Goal: Task Accomplishment & Management: Manage account settings

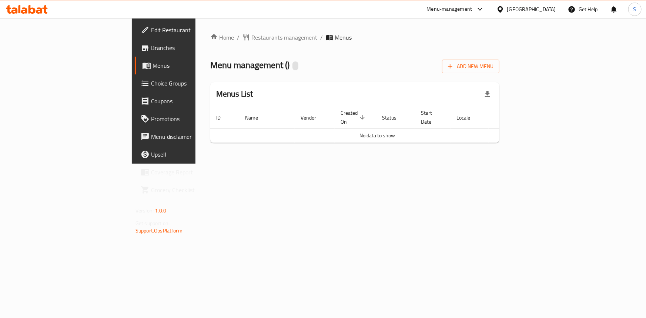
click at [500, 56] on div "Home / Restaurants management / Menus Menu management ( ) Add New Menu Menus Li…" at bounding box center [354, 91] width 289 height 116
click at [494, 64] on span "Add New Menu" at bounding box center [471, 66] width 46 height 9
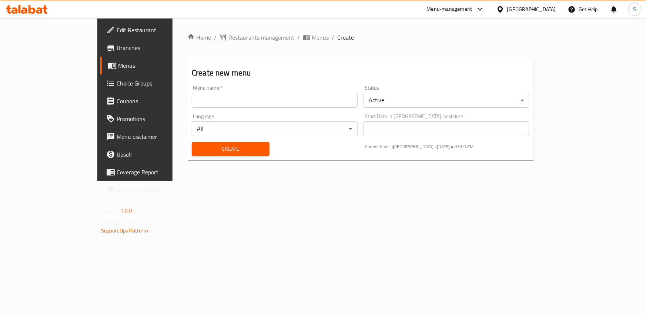
click at [295, 93] on input "text" at bounding box center [275, 100] width 166 height 15
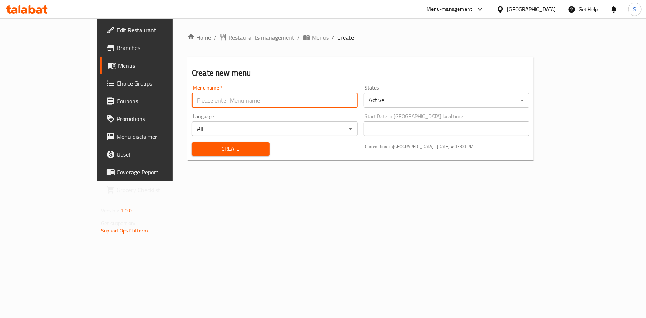
click at [286, 96] on input "text" at bounding box center [275, 100] width 166 height 15
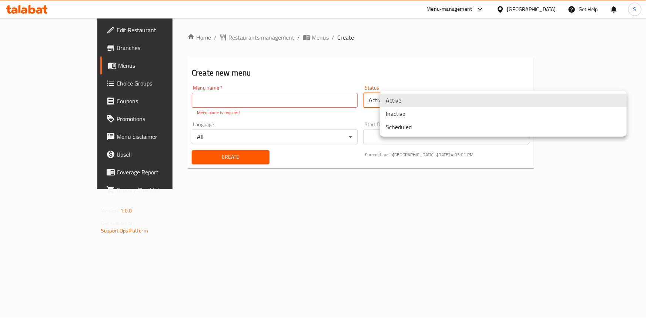
click at [623, 103] on body "​ Menu-management Egypt Get Help S Edit Restaurant Branches Menus Choice Groups…" at bounding box center [323, 168] width 646 height 300
click at [450, 115] on li "Inactive" at bounding box center [503, 113] width 247 height 13
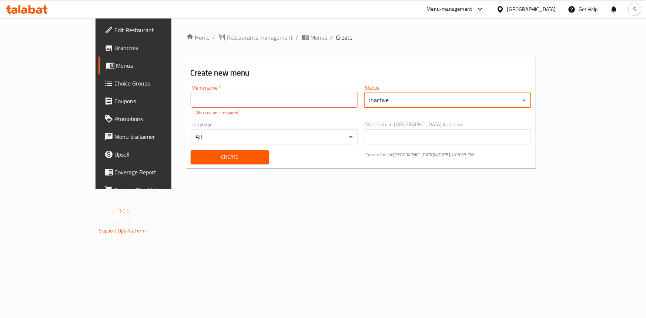
click at [348, 109] on div "Menu name   * Menu name * Menu name is required" at bounding box center [274, 100] width 167 height 31
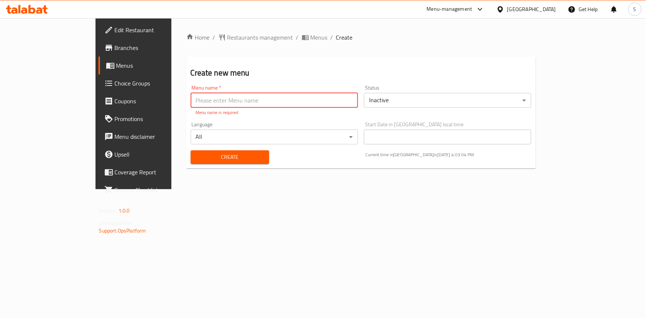
click at [351, 102] on input "text" at bounding box center [274, 100] width 167 height 15
type input "final"
click at [186, 159] on div "Create" at bounding box center [229, 157] width 87 height 23
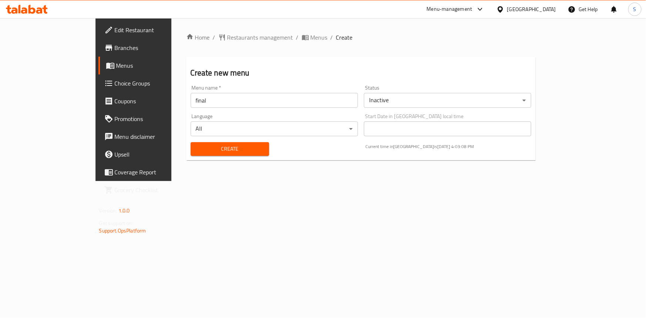
click at [197, 151] on span "Create" at bounding box center [230, 148] width 67 height 9
click at [311, 34] on span "Menus" at bounding box center [319, 37] width 17 height 9
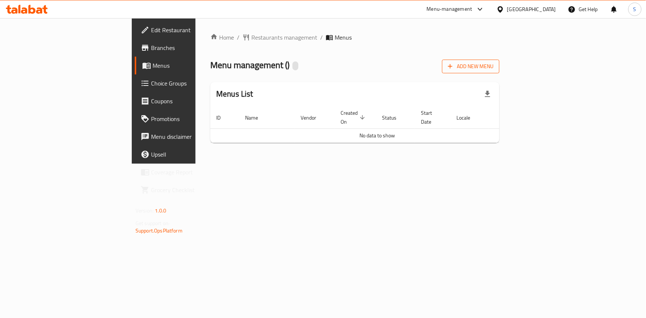
click at [500, 72] on button "Add New Menu" at bounding box center [470, 67] width 57 height 14
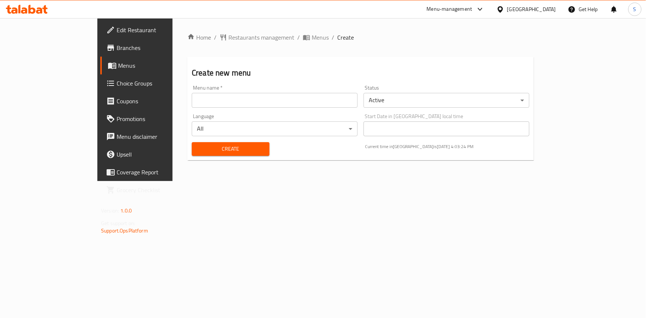
click at [192, 93] on input "text" at bounding box center [275, 100] width 166 height 15
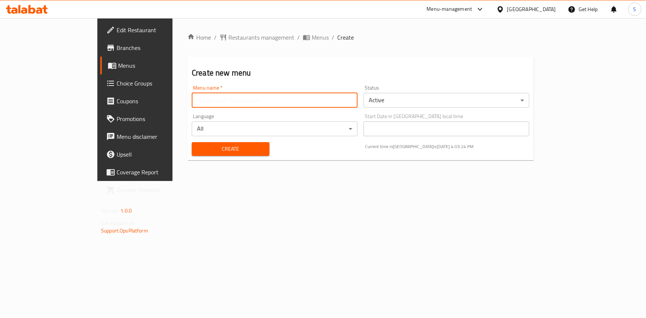
type input "final"
click at [187, 156] on div "Create" at bounding box center [230, 149] width 87 height 23
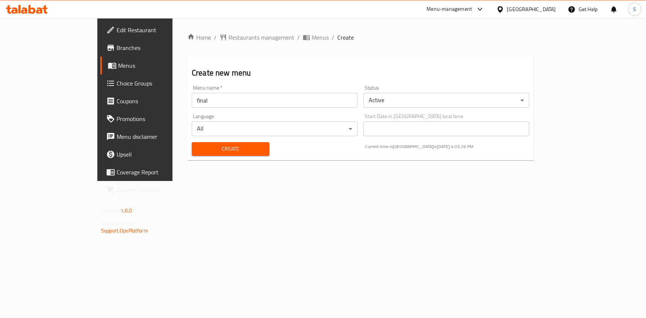
click at [198, 148] on span "Create" at bounding box center [231, 148] width 66 height 9
click at [117, 46] on span "Branches" at bounding box center [158, 47] width 83 height 9
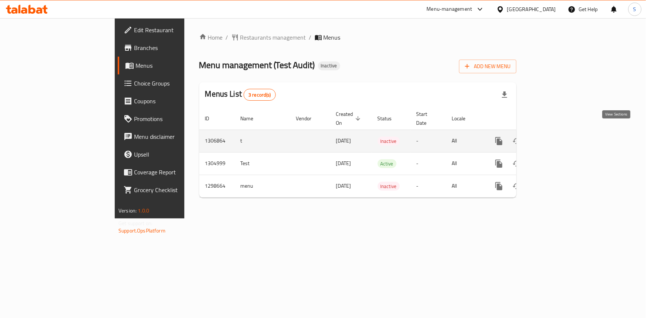
click at [557, 137] on icon "enhanced table" at bounding box center [552, 141] width 9 height 9
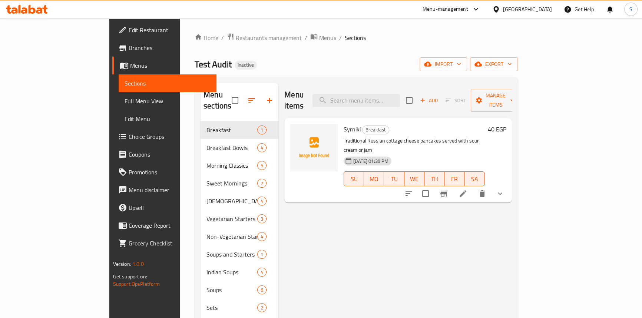
click at [130, 69] on span "Menus" at bounding box center [170, 65] width 80 height 9
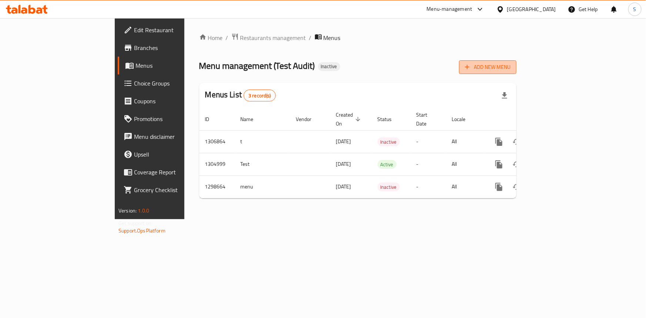
click at [511, 70] on span "Add New Menu" at bounding box center [488, 67] width 46 height 9
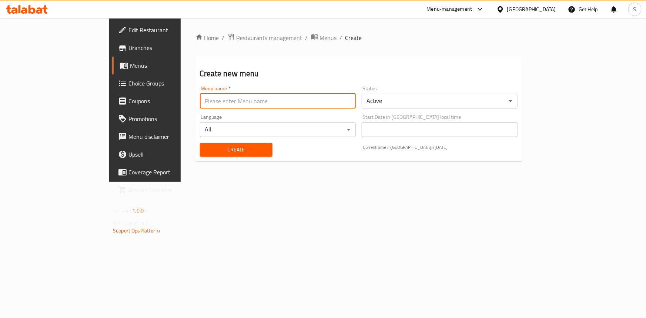
click at [212, 101] on input "text" at bounding box center [278, 101] width 156 height 15
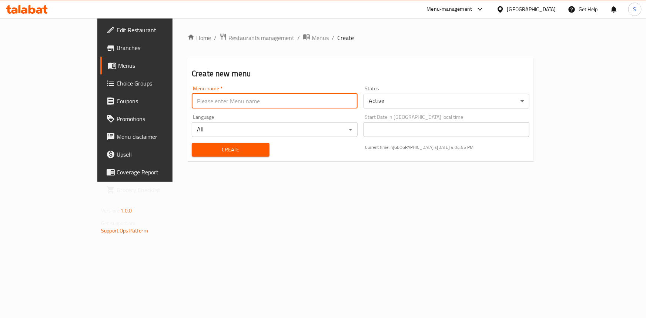
type input "final"
click at [621, 101] on body "​ Menu-management Egypt Get Help S Edit Restaurant Branches Menus Choice Groups…" at bounding box center [323, 168] width 646 height 300
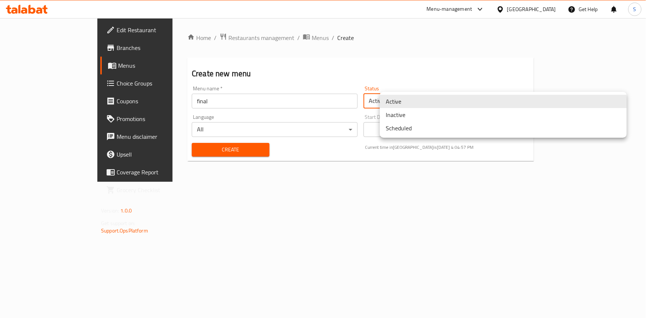
click at [457, 118] on li "Inactive" at bounding box center [503, 114] width 247 height 13
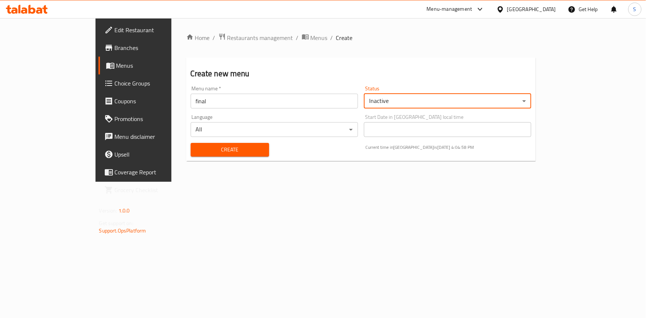
click at [191, 144] on button "Create" at bounding box center [230, 150] width 79 height 14
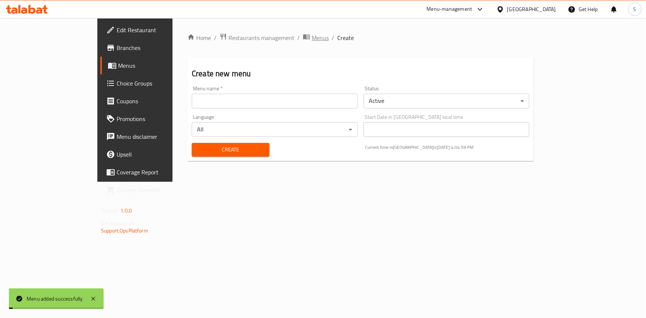
click at [312, 33] on span "Menus" at bounding box center [320, 37] width 17 height 9
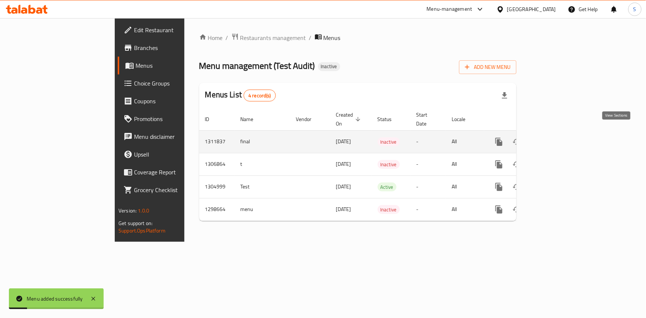
click at [562, 133] on link "enhanced table" at bounding box center [553, 142] width 18 height 18
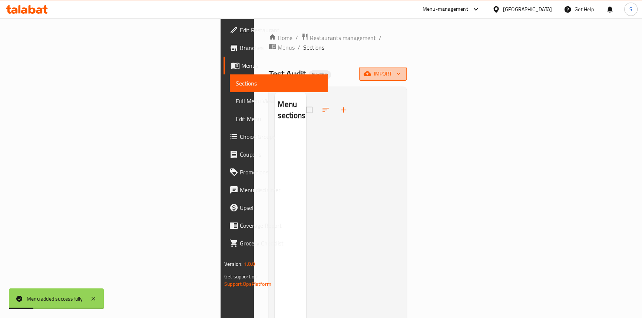
click at [400, 69] on span "import" at bounding box center [383, 73] width 36 height 9
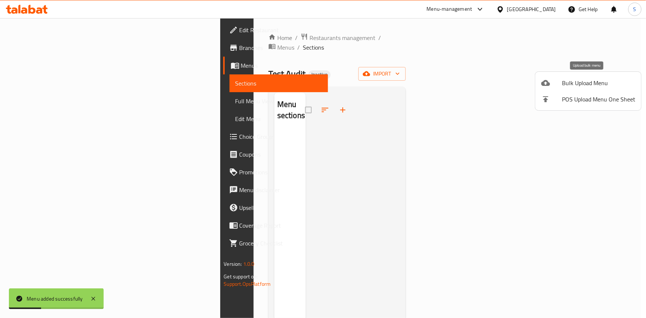
click at [579, 85] on span "Bulk Upload Menu" at bounding box center [598, 83] width 73 height 9
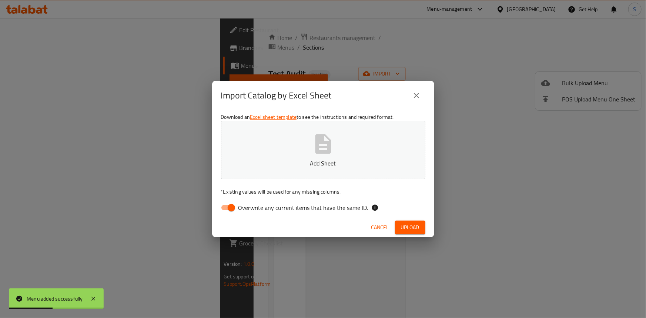
click at [252, 206] on span "Overwrite any current items that have the same ID." at bounding box center [304, 207] width 130 height 9
click at [252, 206] on input "Overwrite any current items that have the same ID." at bounding box center [231, 208] width 42 height 14
checkbox input "false"
click at [265, 171] on button "Add Sheet" at bounding box center [323, 150] width 204 height 59
click at [412, 229] on span "Upload" at bounding box center [410, 227] width 19 height 9
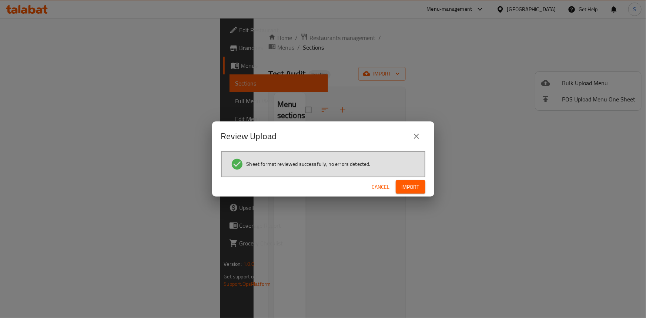
click at [406, 189] on span "Import" at bounding box center [411, 187] width 18 height 9
click at [412, 190] on span "Import" at bounding box center [411, 187] width 18 height 9
click at [419, 184] on span "Import" at bounding box center [411, 187] width 18 height 9
click at [419, 184] on span "button" at bounding box center [414, 186] width 12 height 7
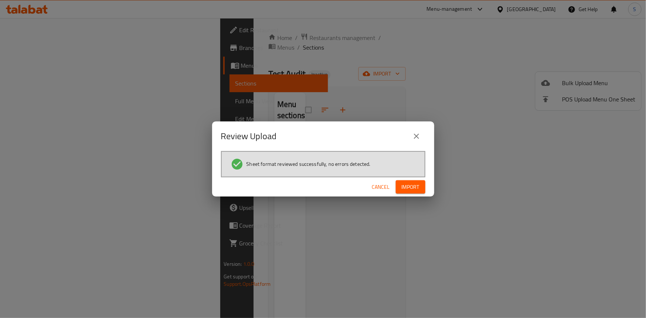
click at [403, 194] on div "Cancel Import" at bounding box center [323, 187] width 222 height 20
click at [405, 191] on span "Import" at bounding box center [411, 187] width 18 height 9
click at [405, 191] on button "Import" at bounding box center [411, 187] width 30 height 14
click at [416, 137] on icon "close" at bounding box center [416, 136] width 5 height 5
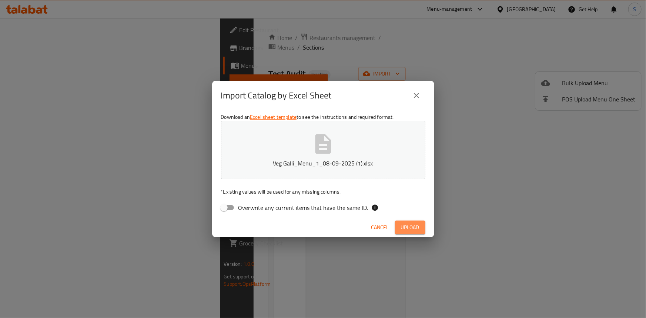
click at [415, 229] on span "Upload" at bounding box center [410, 227] width 19 height 9
click at [415, 94] on icon "close" at bounding box center [416, 95] width 5 height 5
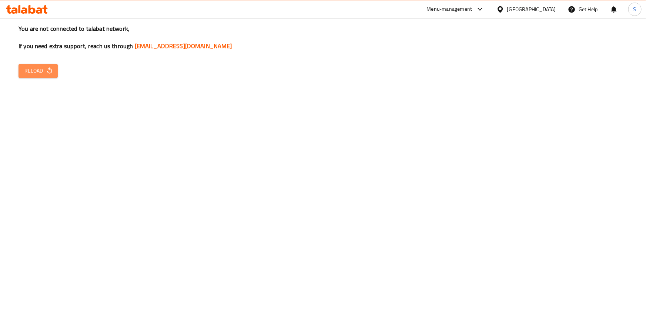
click at [37, 70] on span "Reload" at bounding box center [37, 70] width 27 height 9
click at [30, 78] on div "You are not connected to talabat network, If you need extra support, reach us t…" at bounding box center [323, 159] width 646 height 318
click at [36, 63] on div "You are not connected to talabat network, If you need extra support, reach us t…" at bounding box center [323, 159] width 646 height 318
click at [38, 73] on span "Reload" at bounding box center [37, 70] width 27 height 9
click at [39, 65] on button "Reload" at bounding box center [38, 71] width 39 height 14
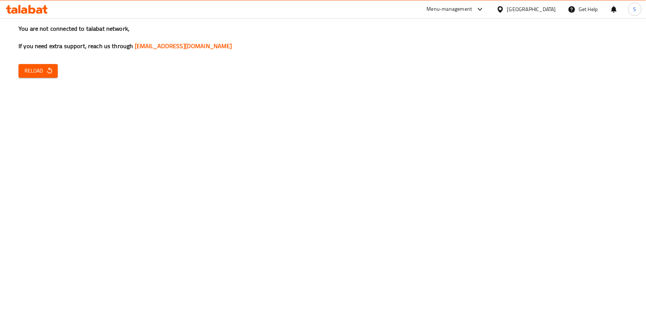
click at [39, 65] on button "Reload" at bounding box center [38, 71] width 39 height 14
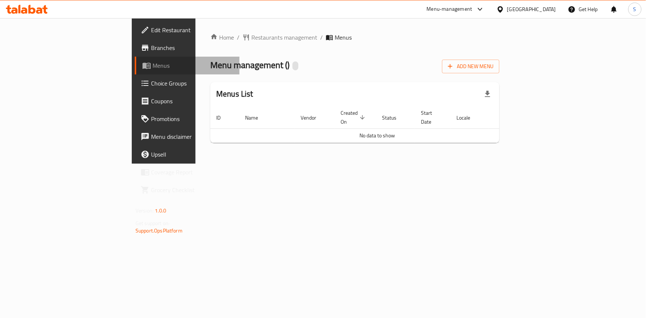
click at [153, 70] on span "Menus" at bounding box center [193, 65] width 81 height 9
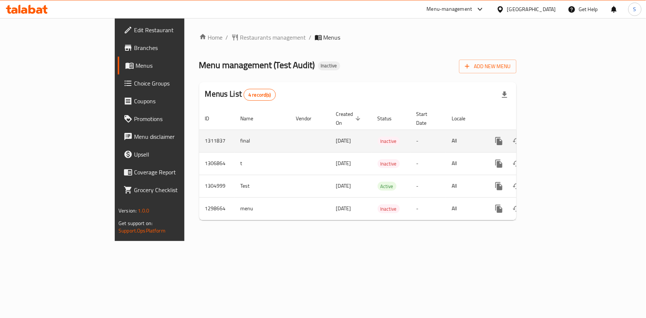
click at [562, 132] on link "enhanced table" at bounding box center [553, 141] width 18 height 18
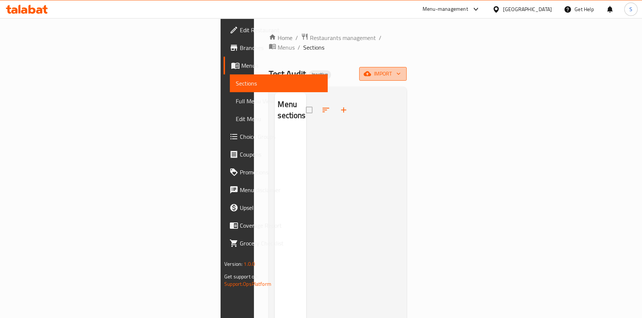
click at [400, 69] on span "import" at bounding box center [383, 73] width 36 height 9
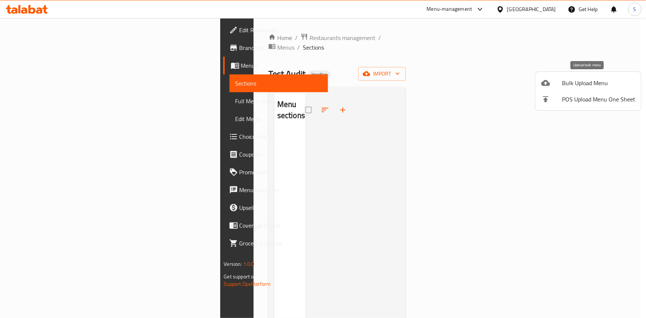
click at [559, 79] on div at bounding box center [552, 83] width 21 height 9
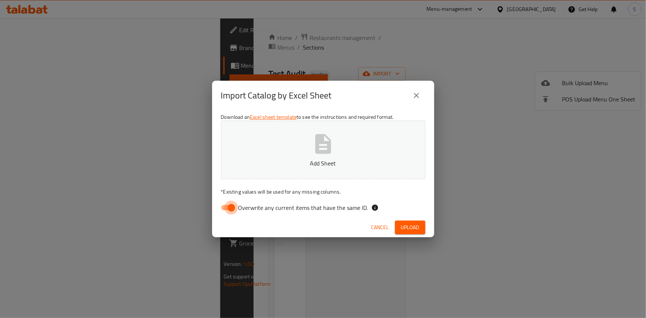
click at [235, 206] on input "Overwrite any current items that have the same ID." at bounding box center [231, 208] width 42 height 14
checkbox input "false"
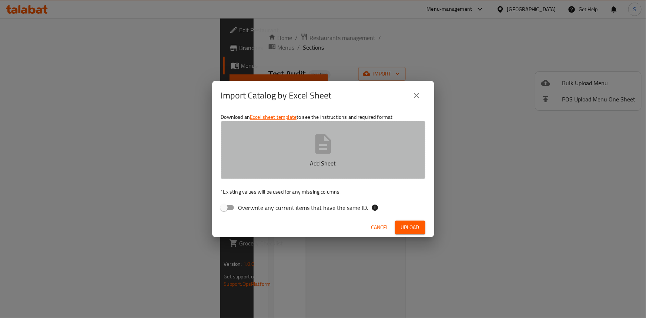
click at [259, 167] on p "Add Sheet" at bounding box center [324, 163] width 182 height 9
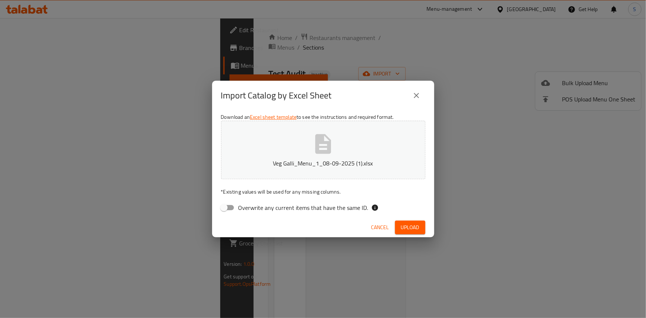
click at [412, 226] on span "Upload" at bounding box center [410, 227] width 19 height 9
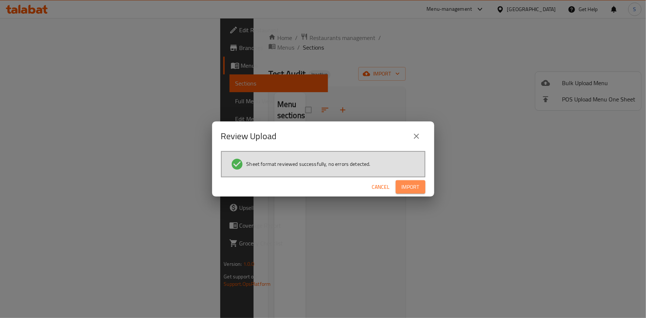
click at [420, 190] on button "Import" at bounding box center [411, 187] width 30 height 14
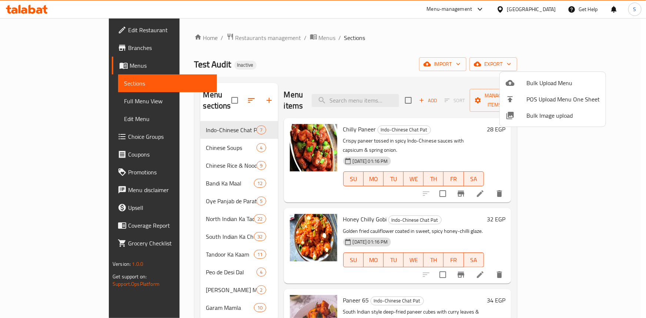
click at [79, 99] on div at bounding box center [323, 159] width 646 height 318
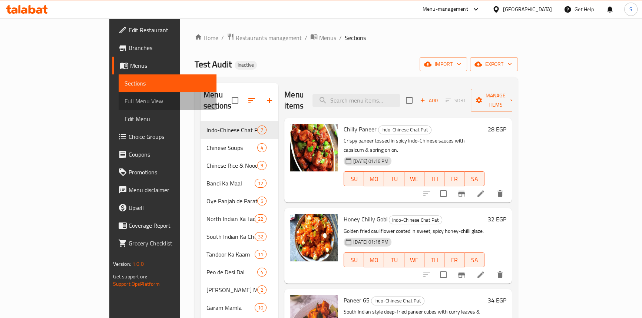
click at [119, 108] on link "Full Menu View" at bounding box center [168, 101] width 98 height 18
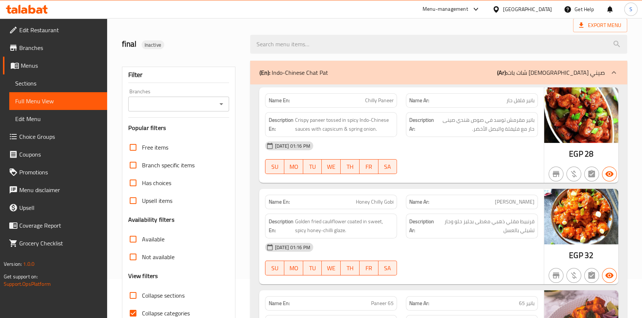
scroll to position [101, 0]
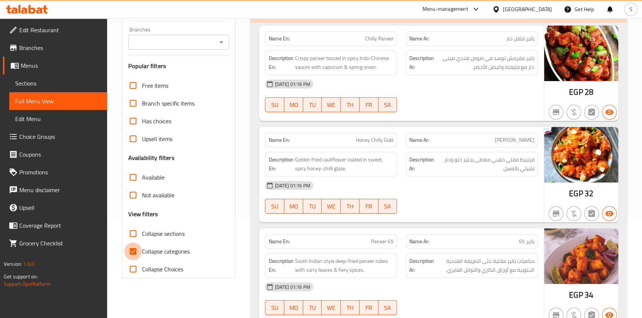
click at [133, 252] on input "Collapse categories" at bounding box center [133, 252] width 18 height 18
checkbox input "false"
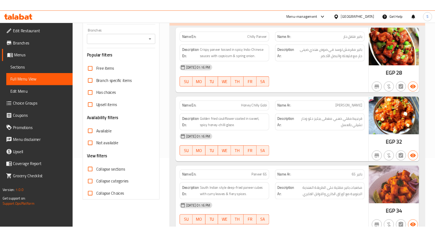
scroll to position [0, 0]
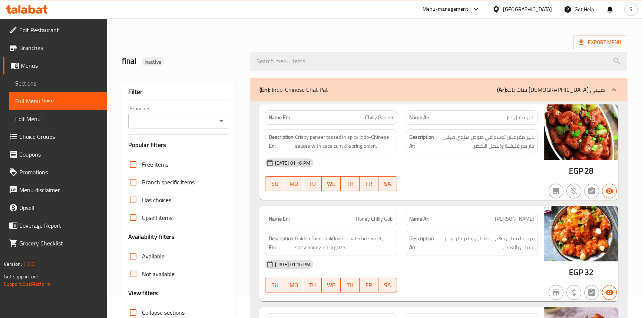
scroll to position [33, 0]
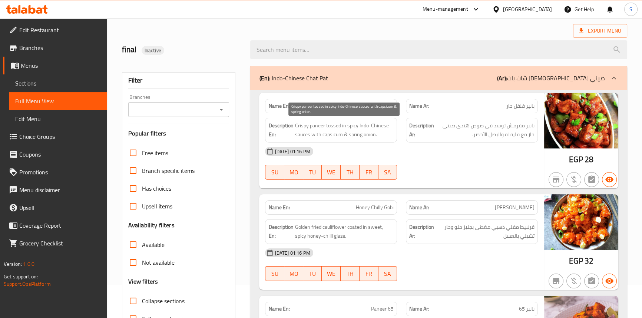
click at [329, 128] on span "Crispy paneer tossed in spicy Indo-Chinese sauces with capsicum & spring onion." at bounding box center [344, 130] width 99 height 18
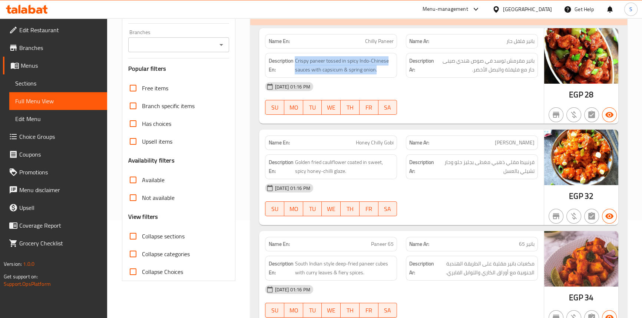
scroll to position [101, 0]
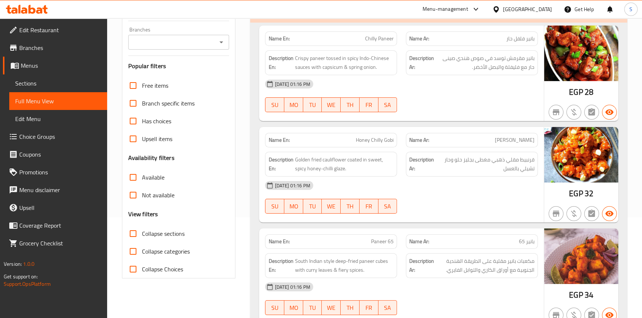
click at [442, 99] on div "15-09-2025 01:16 PM SU MO TU WE TH FR SA" at bounding box center [400, 95] width 281 height 41
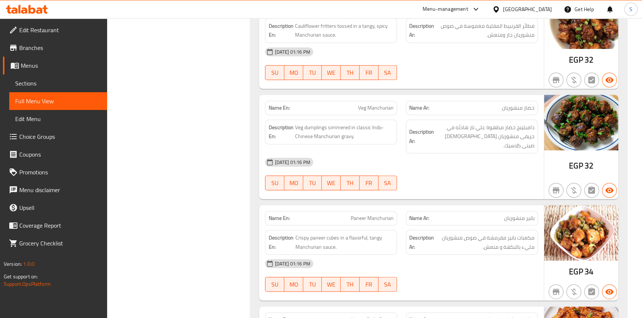
scroll to position [471, 0]
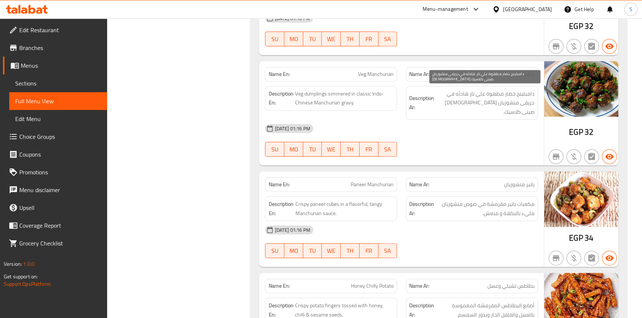
click at [488, 105] on span "دامبلينج خضار مطهوة علي نار هادئه في جريفى منشوريان هندي صينى كلاسيك." at bounding box center [484, 102] width 99 height 27
click at [473, 120] on div "15-09-2025 01:16 PM" at bounding box center [400, 129] width 281 height 18
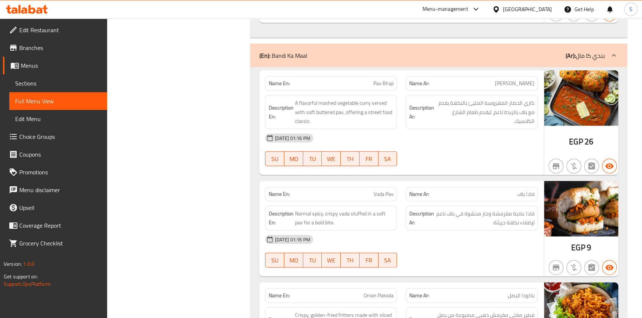
scroll to position [2223, 0]
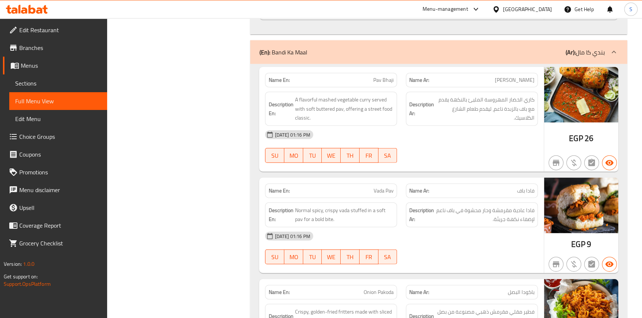
click at [525, 129] on div "15-09-2025 01:16 PM" at bounding box center [400, 135] width 281 height 18
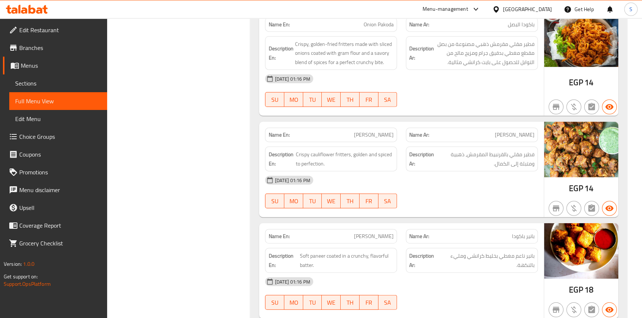
scroll to position [2492, 0]
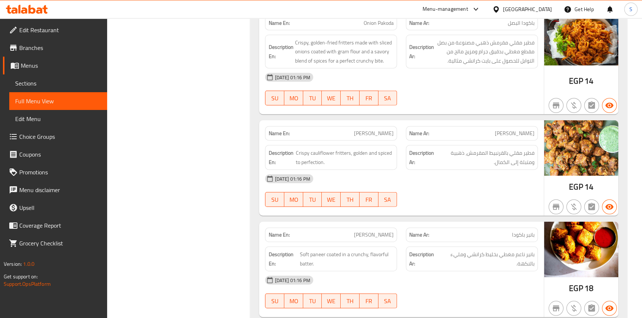
click at [504, 173] on div "15-09-2025 01:16 PM" at bounding box center [400, 179] width 281 height 18
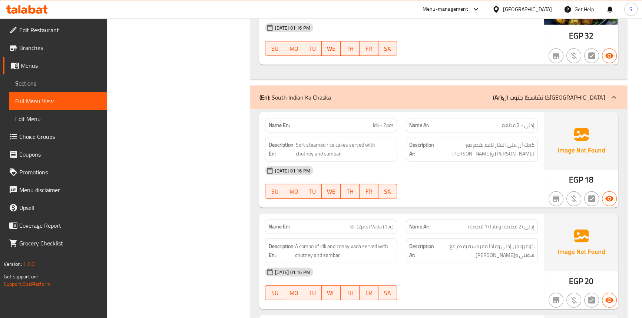
scroll to position [6298, 0]
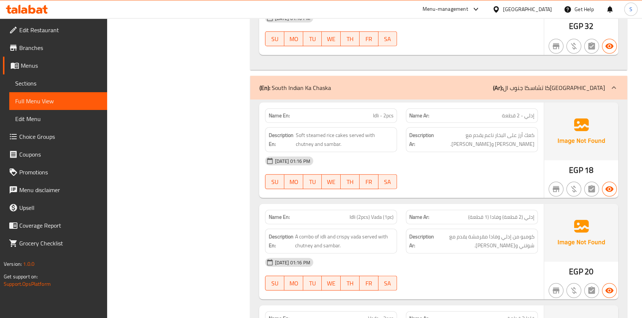
click at [387, 112] on span "Idli - 2pcs" at bounding box center [383, 116] width 21 height 8
copy span "Idli - 2pcs"
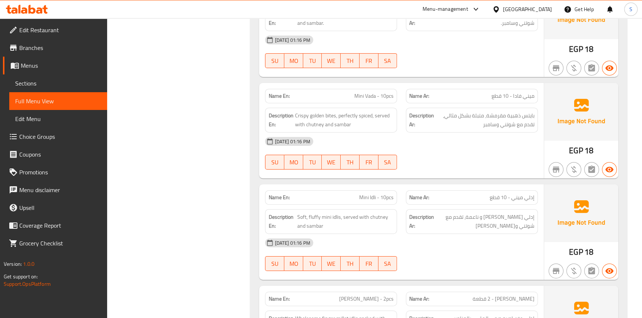
scroll to position [6656, 0]
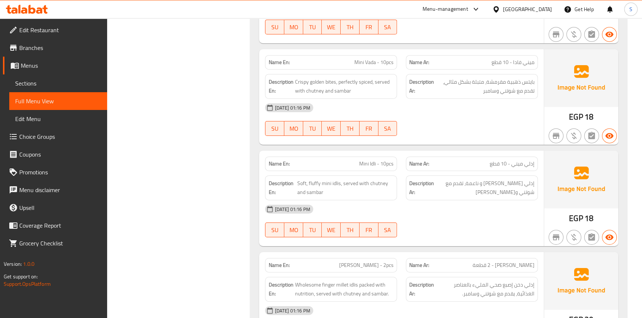
click at [374, 55] on div "Name En: Mini Vada - 10pcs" at bounding box center [331, 62] width 132 height 14
click at [323, 280] on span "Wholesome finger millet idlis packed with nutrition, served with chutney and sa…" at bounding box center [344, 289] width 99 height 18
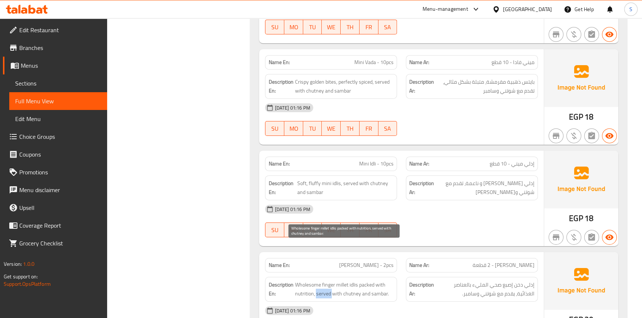
click at [323, 280] on span "Wholesome finger millet idlis packed with nutrition, served with chutney and sa…" at bounding box center [344, 289] width 99 height 18
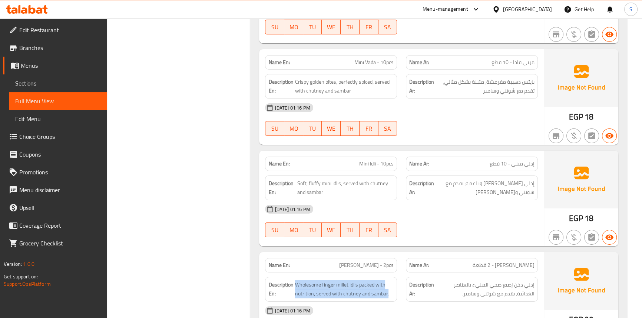
copy span "Wholesome finger millet idlis packed with nutrition, served with chutney and sa…"
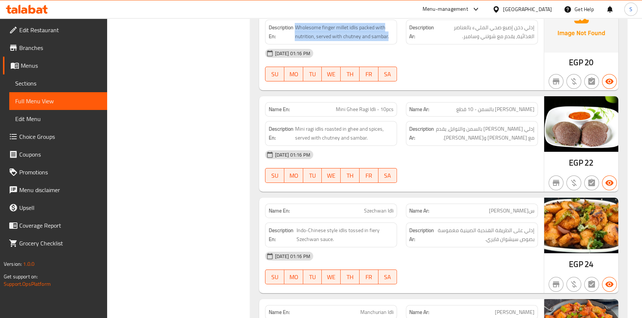
scroll to position [6925, 0]
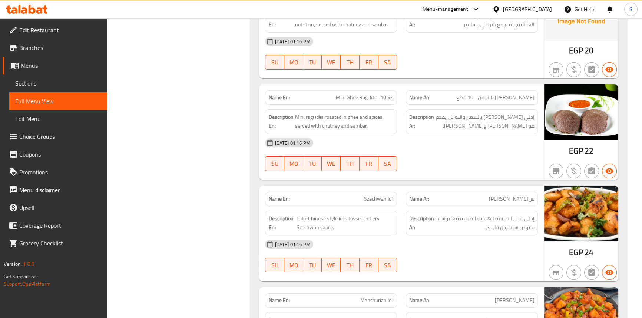
click at [496, 90] on div "Name Ar: ميني إدلي راجي بالسمن - 10 قطع" at bounding box center [472, 97] width 132 height 14
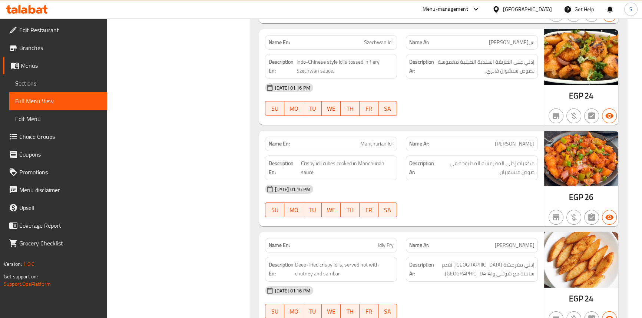
scroll to position [7094, 0]
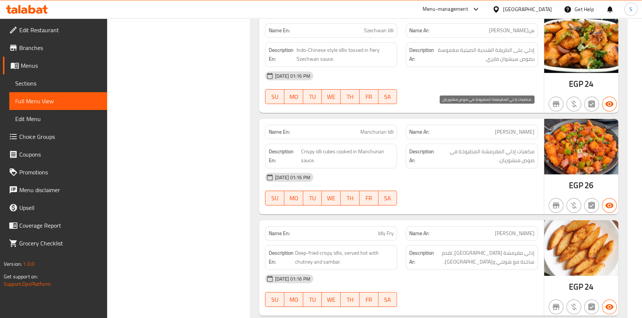
click at [501, 147] on span "مكعبات إدلي المقرمشة المطبوخة في صوص منشوريان." at bounding box center [485, 156] width 98 height 18
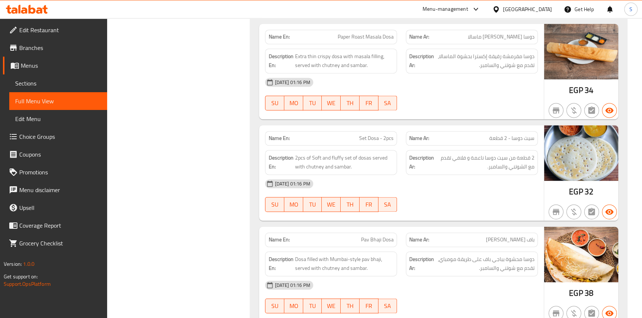
scroll to position [8441, 0]
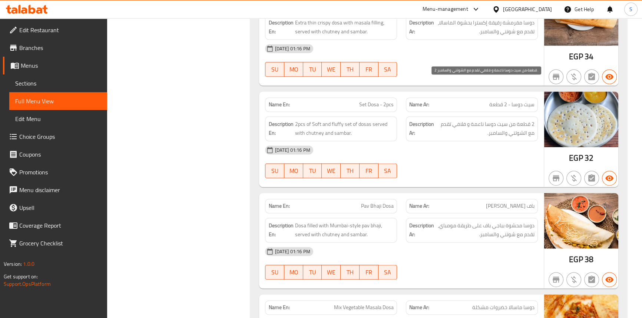
click at [521, 120] on span "2 قطعة من سيت دوسا ناعمة و فلافي تقدم مع الشوتني والسامبر." at bounding box center [484, 129] width 99 height 18
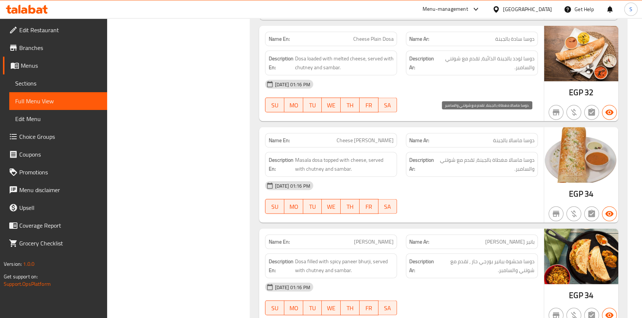
scroll to position [8845, 0]
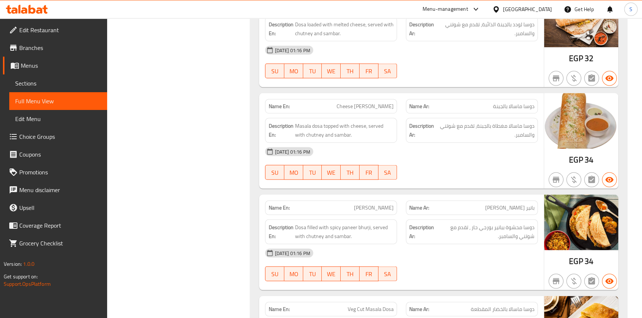
click at [499, 118] on div "Description Ar: دوسا ماسالا مغطاة بالجبنة، تقدم مع شوتني والسامبر." at bounding box center [472, 130] width 132 height 25
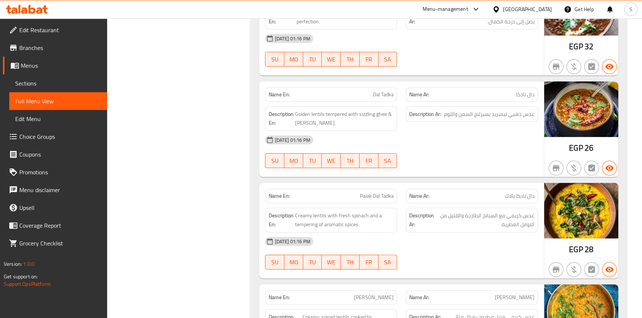
scroll to position [10899, 0]
